Goal: Task Accomplishment & Management: Manage account settings

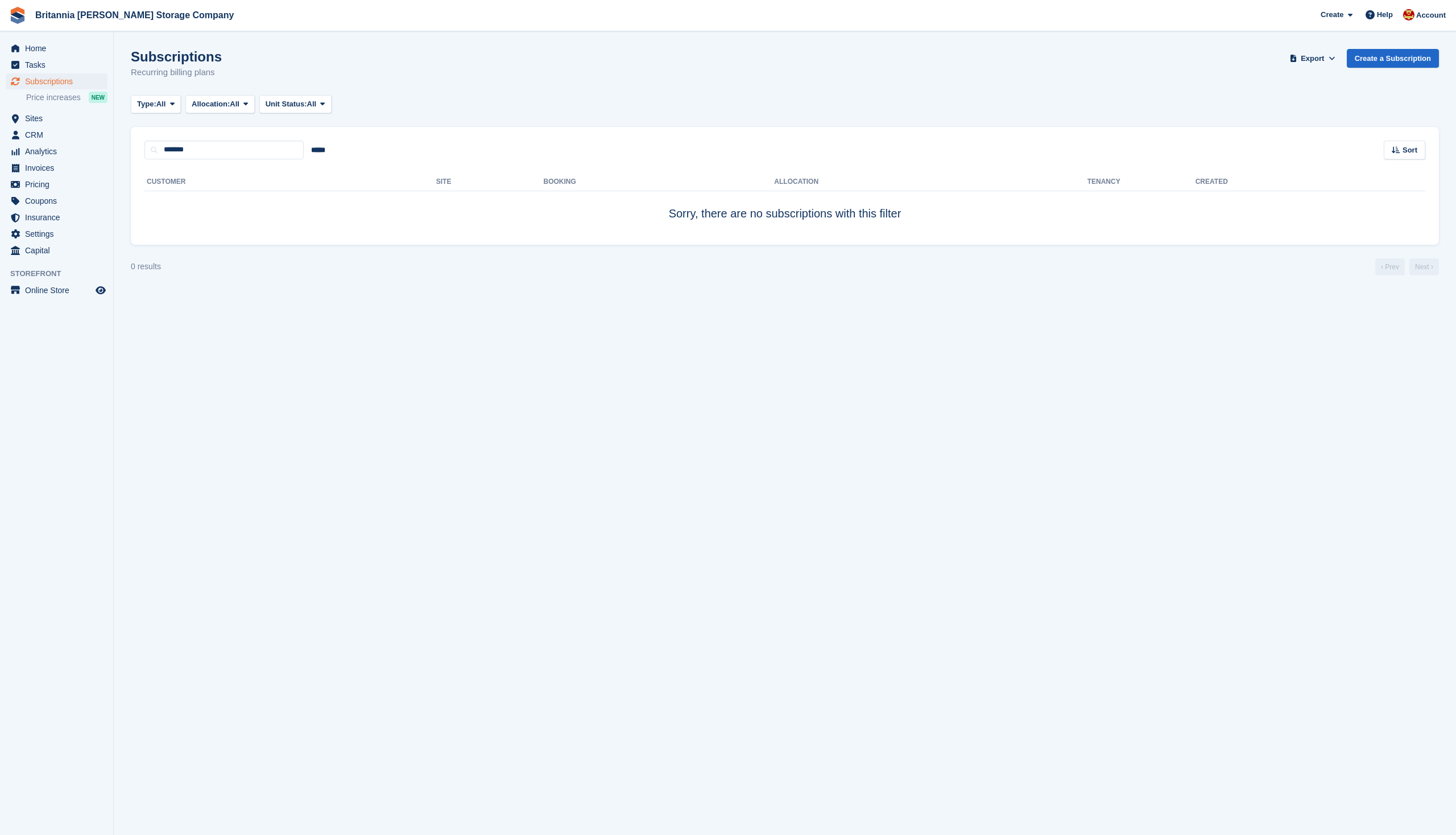
type input "*******"
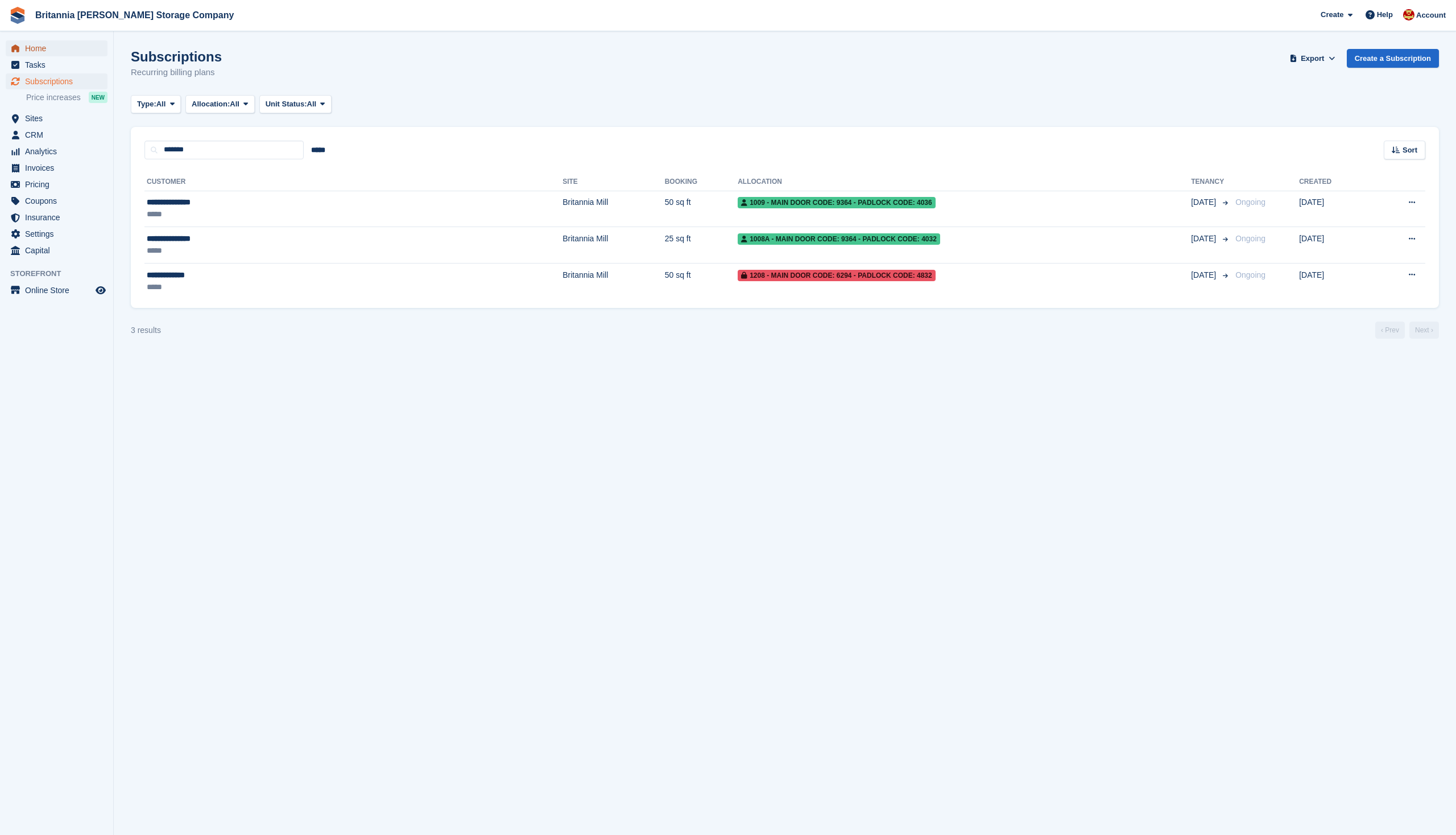
click at [41, 52] on span "Home" at bounding box center [59, 49] width 68 height 16
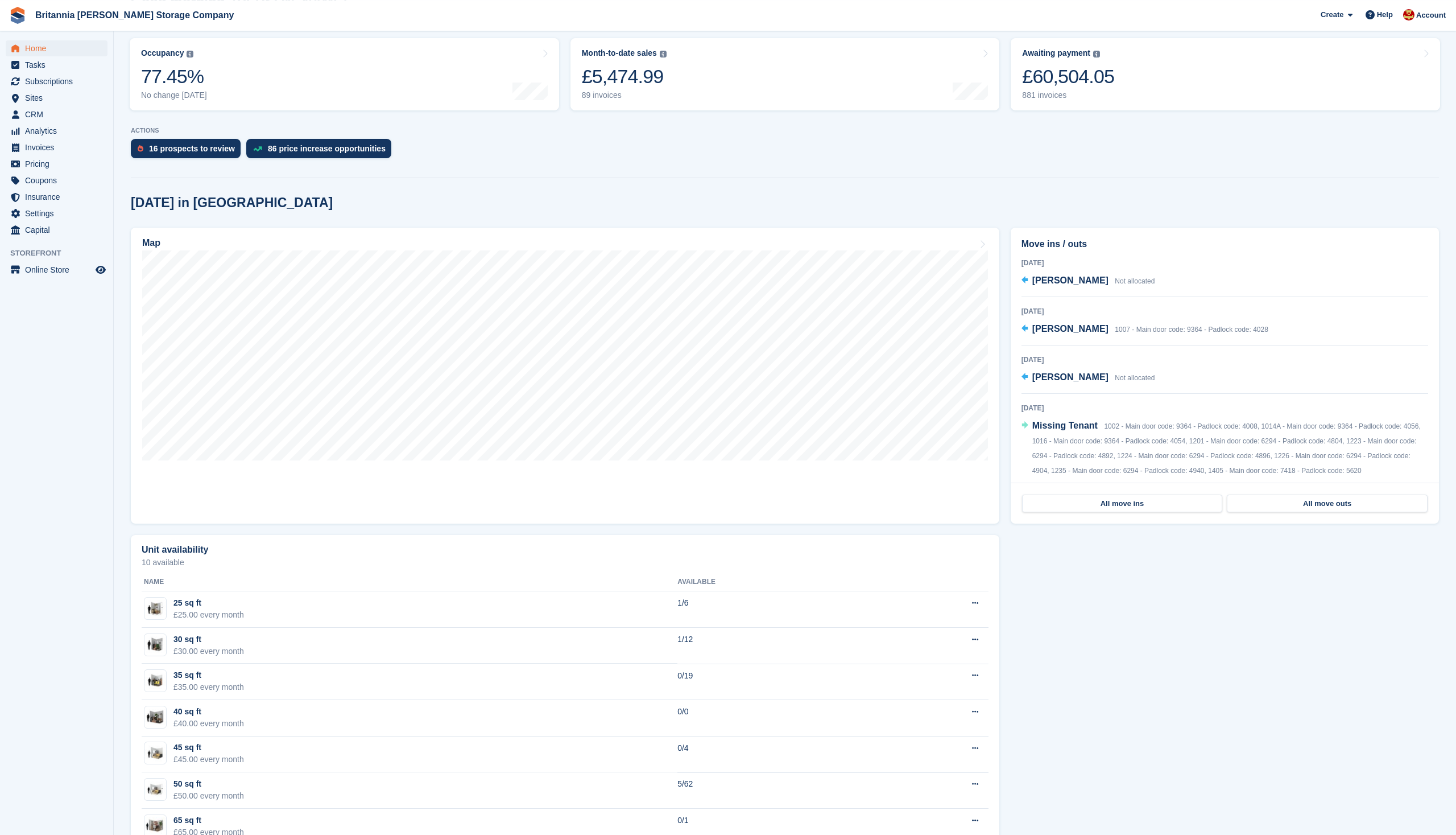
scroll to position [174, 0]
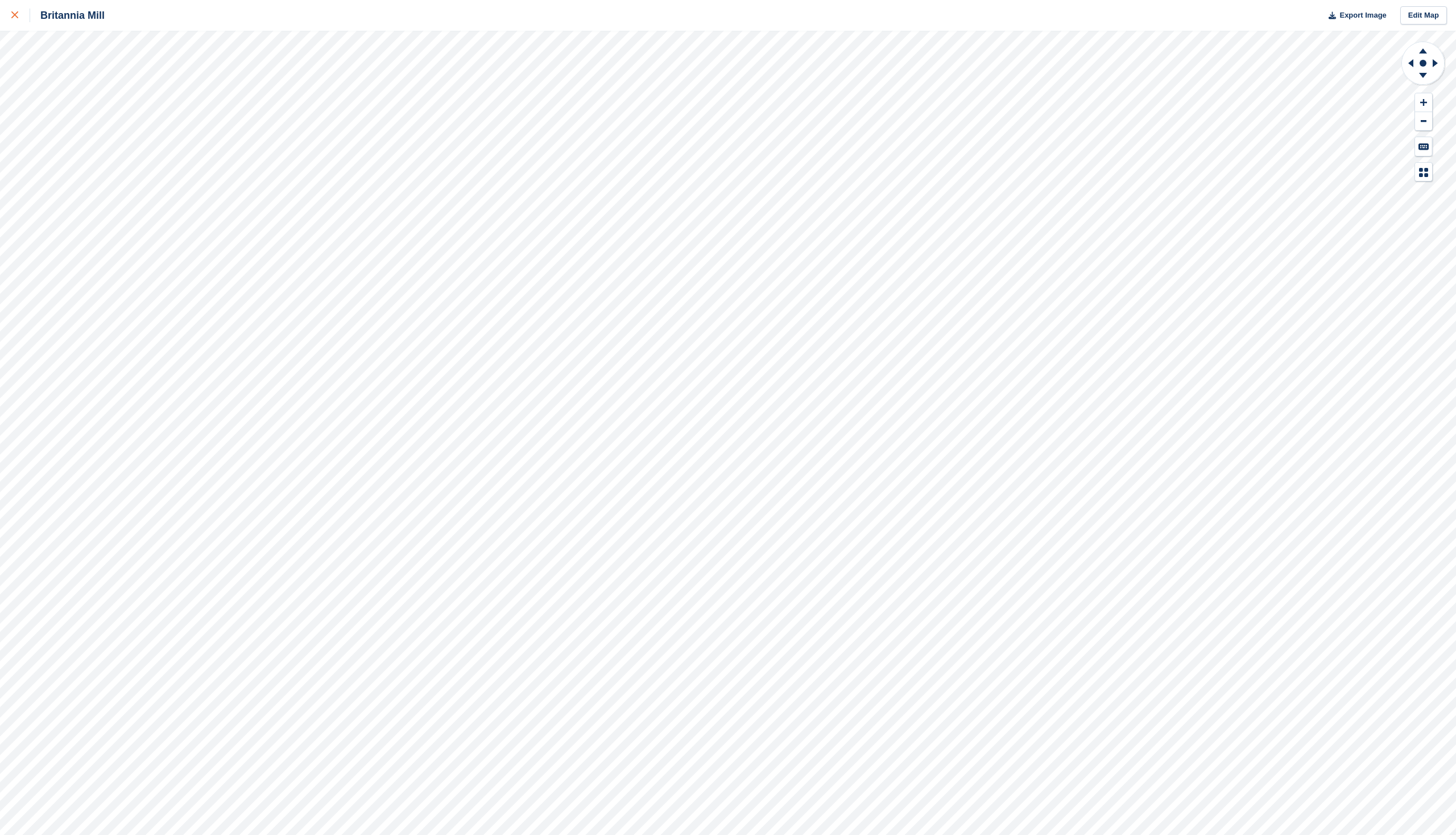
click at [14, 13] on icon at bounding box center [15, 15] width 7 height 7
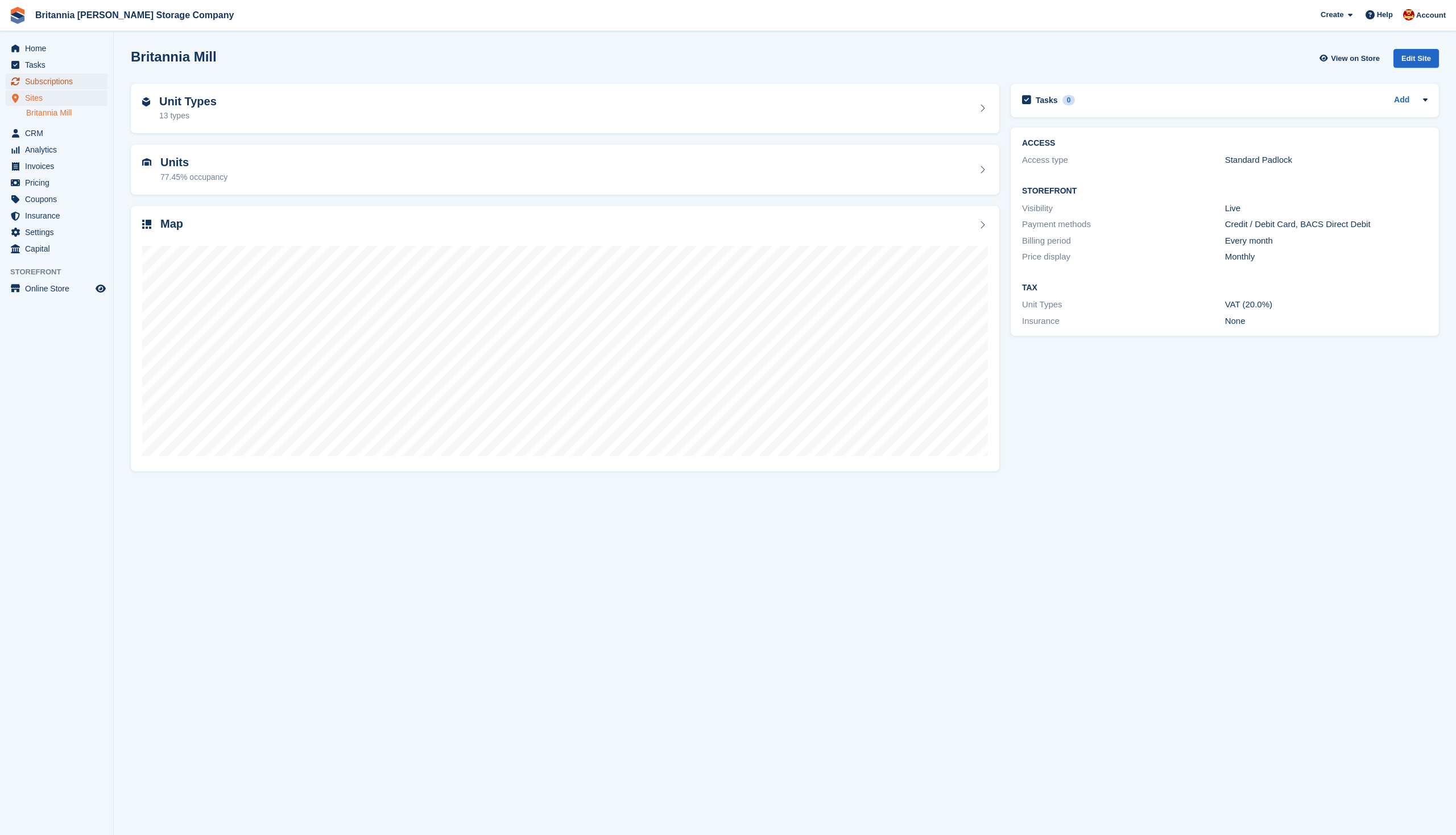
click at [69, 81] on span "Subscriptions" at bounding box center [59, 82] width 68 height 16
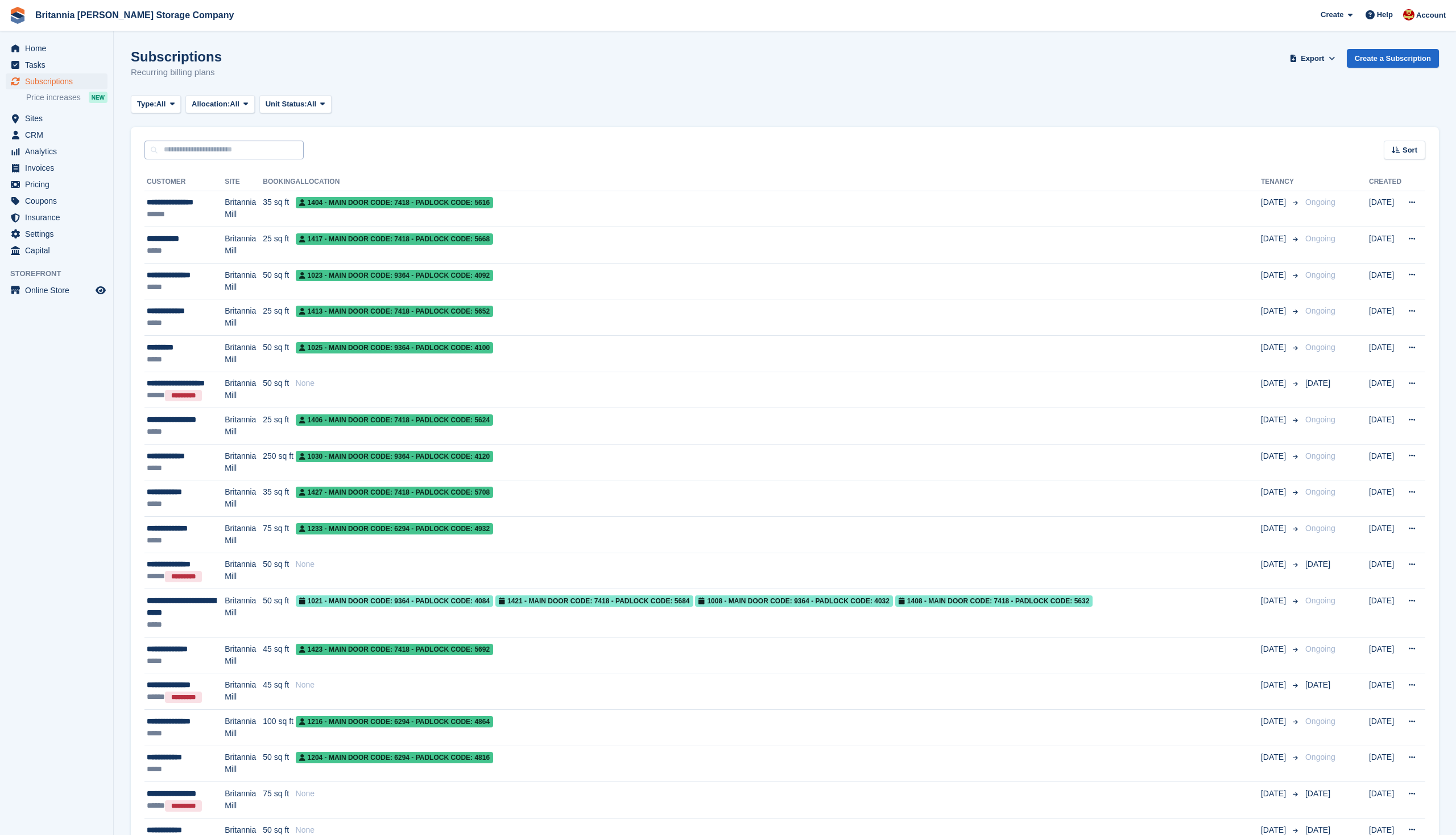
drag, startPoint x: 0, startPoint y: 0, endPoint x: 225, endPoint y: 157, distance: 274.4
click at [222, 154] on input "text" at bounding box center [224, 150] width 159 height 18
type input "*******"
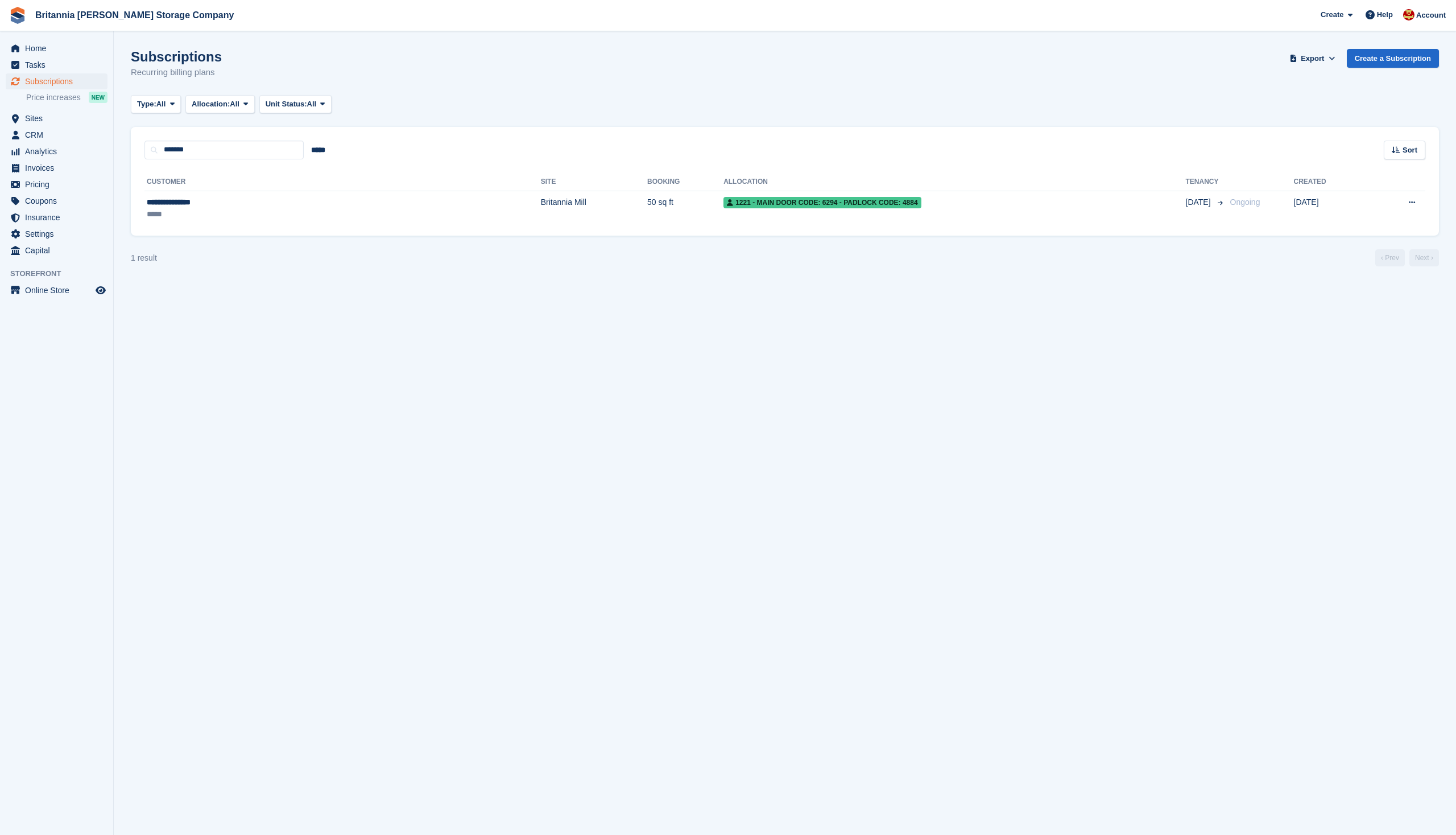
drag, startPoint x: 349, startPoint y: 311, endPoint x: 392, endPoint y: 309, distance: 43.0
click at [349, 310] on section "Subscriptions Recurring billing plans Export Export Subscriptions Export a CSV …" at bounding box center [784, 418] width 1342 height 835
click at [726, 266] on div "1 result ‹ Prev Next ›" at bounding box center [785, 258] width 1308 height 17
click at [534, 298] on section "Subscriptions Recurring billing plans Export Export Subscriptions Export a CSV …" at bounding box center [784, 418] width 1342 height 835
click at [895, 371] on section "Subscriptions Recurring billing plans Export Export Subscriptions Export a CSV …" at bounding box center [784, 418] width 1342 height 835
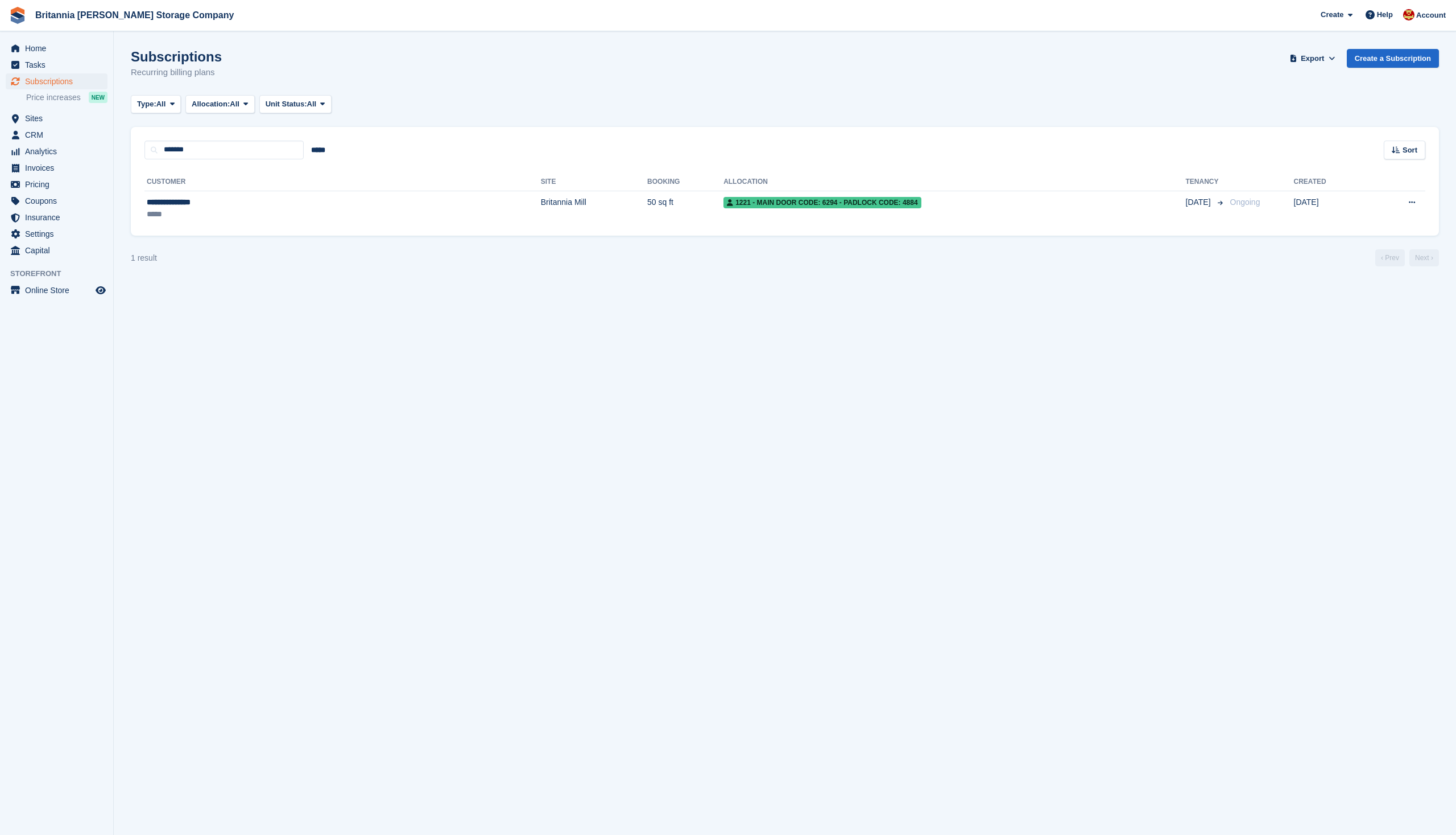
click at [940, 372] on section "Subscriptions Recurring billing plans Export Export Subscriptions Export a CSV …" at bounding box center [784, 418] width 1342 height 835
click at [748, 291] on section "Subscriptions Recurring billing plans Export Export Subscriptions Export a CSV …" at bounding box center [784, 418] width 1342 height 835
drag, startPoint x: 626, startPoint y: 91, endPoint x: 783, endPoint y: 300, distance: 261.4
click at [780, 293] on section "Subscriptions Recurring billing plans Export Export Subscriptions Export a CSV …" at bounding box center [784, 418] width 1342 height 835
click at [817, 341] on section "Subscriptions Recurring billing plans Export Export Subscriptions Export a CSV …" at bounding box center [784, 418] width 1342 height 835
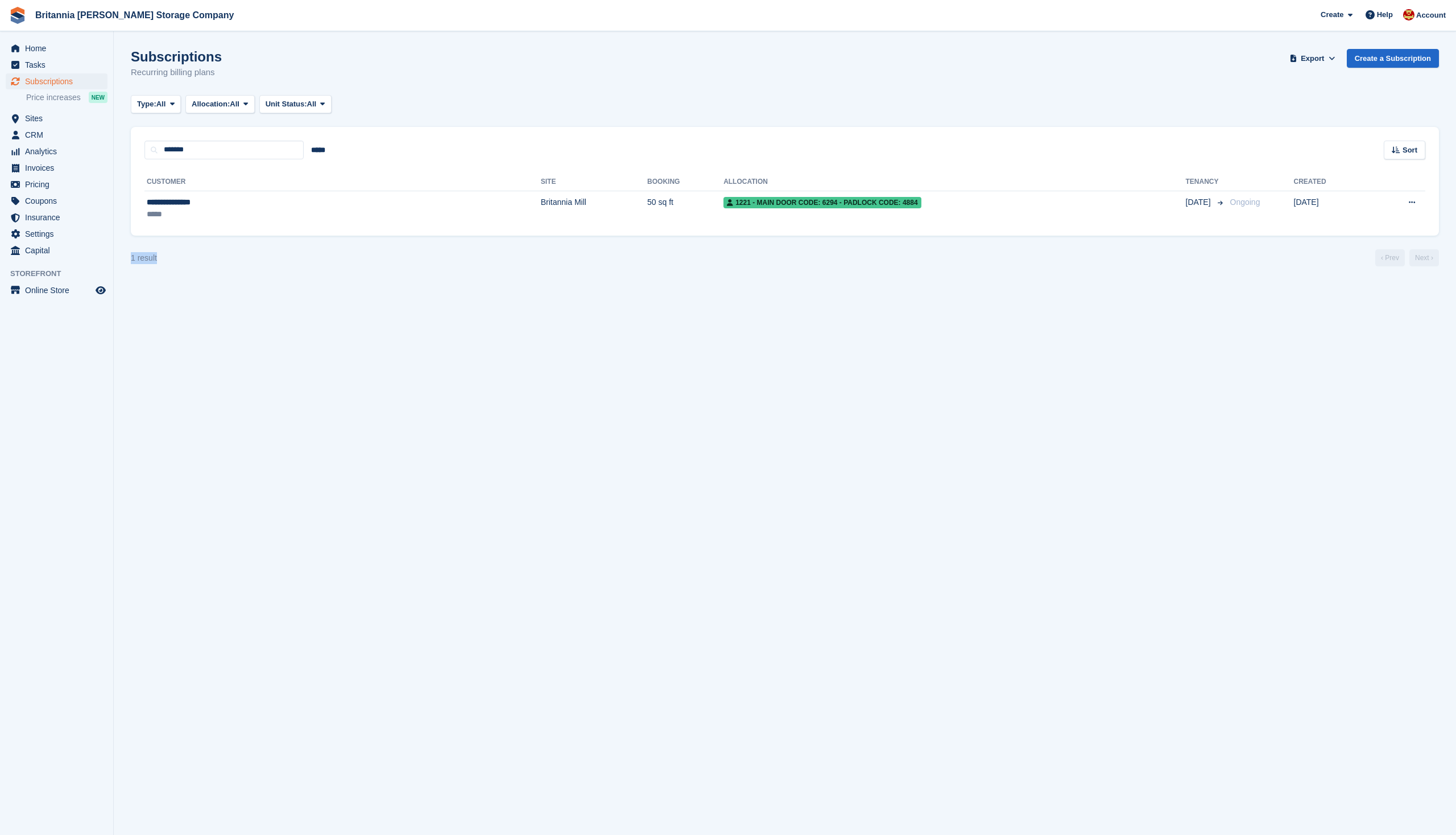
drag, startPoint x: 632, startPoint y: 48, endPoint x: 825, endPoint y: 296, distance: 314.2
click at [825, 296] on section "Subscriptions Recurring billing plans Export Export Subscriptions Export a CSV …" at bounding box center [784, 418] width 1342 height 835
click at [865, 399] on section "Subscriptions Recurring billing plans Export Export Subscriptions Export a CSV …" at bounding box center [784, 418] width 1342 height 835
drag, startPoint x: 702, startPoint y: 122, endPoint x: 894, endPoint y: 368, distance: 312.1
click at [894, 368] on section "Subscriptions Recurring billing plans Export Export Subscriptions Export a CSV …" at bounding box center [784, 418] width 1342 height 835
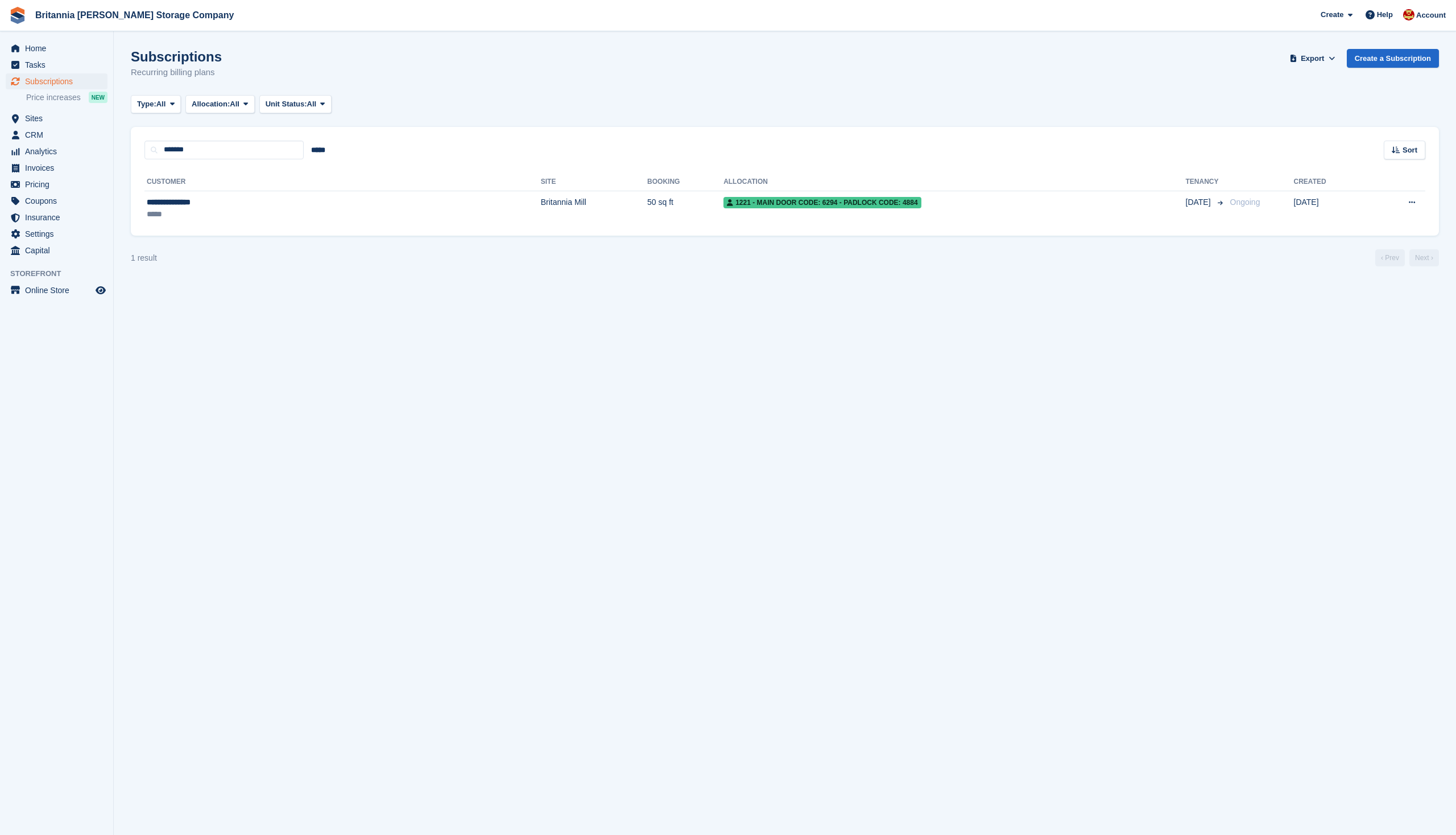
click at [895, 430] on section "Subscriptions Recurring billing plans Export Export Subscriptions Export a CSV …" at bounding box center [784, 418] width 1342 height 835
drag, startPoint x: 695, startPoint y: 71, endPoint x: 893, endPoint y: 285, distance: 291.5
click at [893, 285] on section "Subscriptions Recurring billing plans Export Export Subscriptions Export a CSV …" at bounding box center [784, 418] width 1342 height 835
click at [904, 392] on section "Subscriptions Recurring billing plans Export Export Subscriptions Export a CSV …" at bounding box center [784, 418] width 1342 height 835
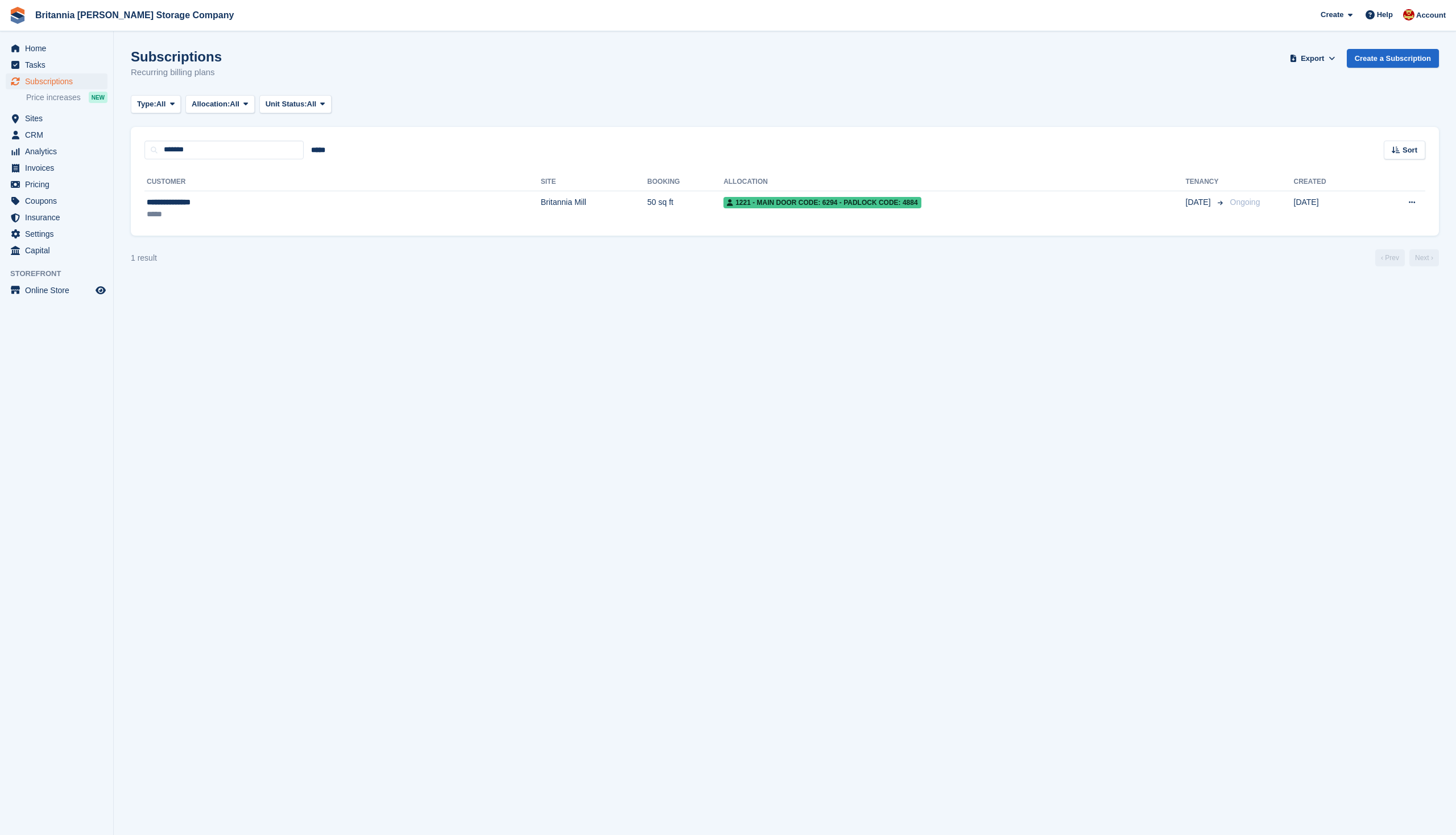
click at [904, 392] on section "Subscriptions Recurring billing plans Export Export Subscriptions Export a CSV …" at bounding box center [784, 418] width 1342 height 835
click at [765, 292] on section "Subscriptions Recurring billing plans Export Export Subscriptions Export a CSV …" at bounding box center [784, 418] width 1342 height 835
drag, startPoint x: 723, startPoint y: 421, endPoint x: 757, endPoint y: 442, distance: 40.0
click at [724, 421] on section "Subscriptions Recurring billing plans Export Export Subscriptions Export a CSV …" at bounding box center [784, 418] width 1342 height 835
click at [764, 431] on section "Subscriptions Recurring billing plans Export Export Subscriptions Export a CSV …" at bounding box center [784, 418] width 1342 height 835
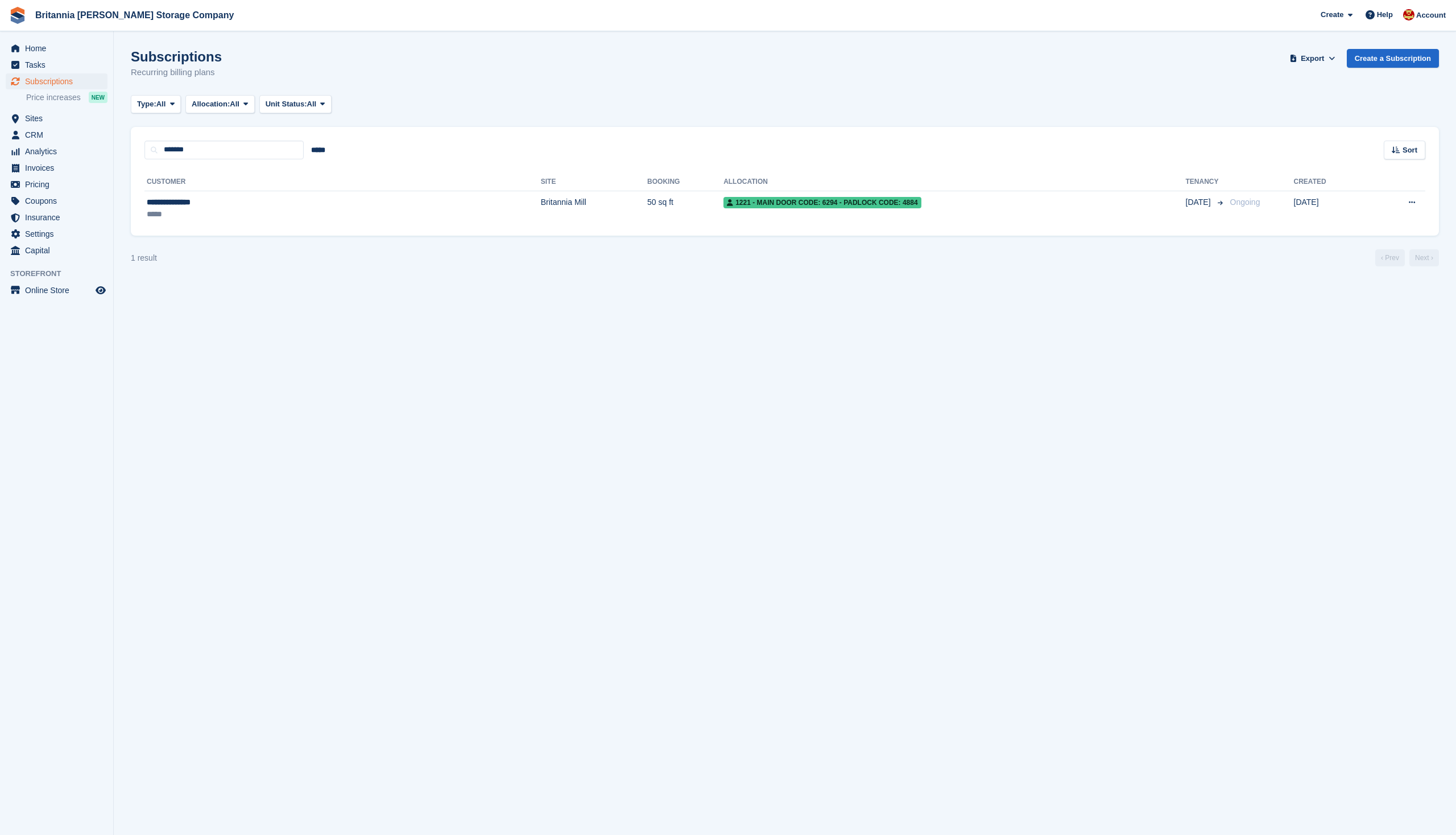
click at [769, 433] on section "Subscriptions Recurring billing plans Export Export Subscriptions Export a CSV …" at bounding box center [784, 418] width 1342 height 835
click at [896, 670] on section "Subscriptions Recurring billing plans Export Export Subscriptions Export a CSV …" at bounding box center [784, 418] width 1342 height 835
click at [976, 508] on section "Subscriptions Recurring billing plans Export Export Subscriptions Export a CSV …" at bounding box center [784, 418] width 1342 height 835
